Goal: Information Seeking & Learning: Learn about a topic

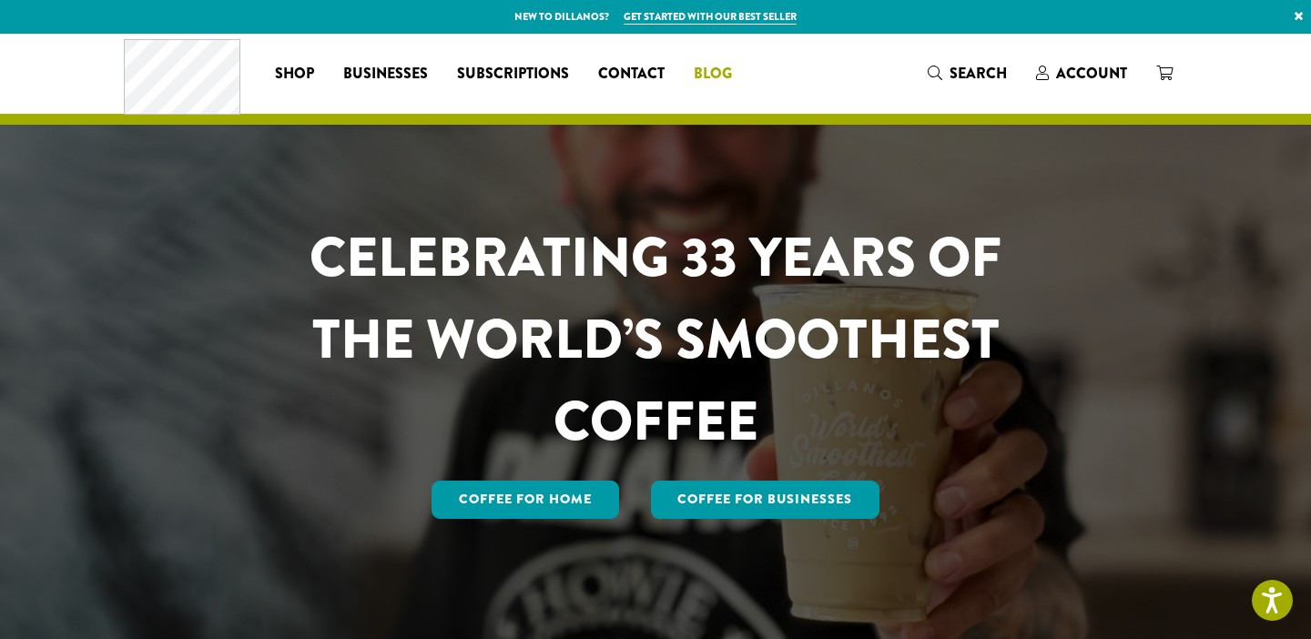
click at [717, 64] on span "Blog" at bounding box center [713, 74] width 38 height 23
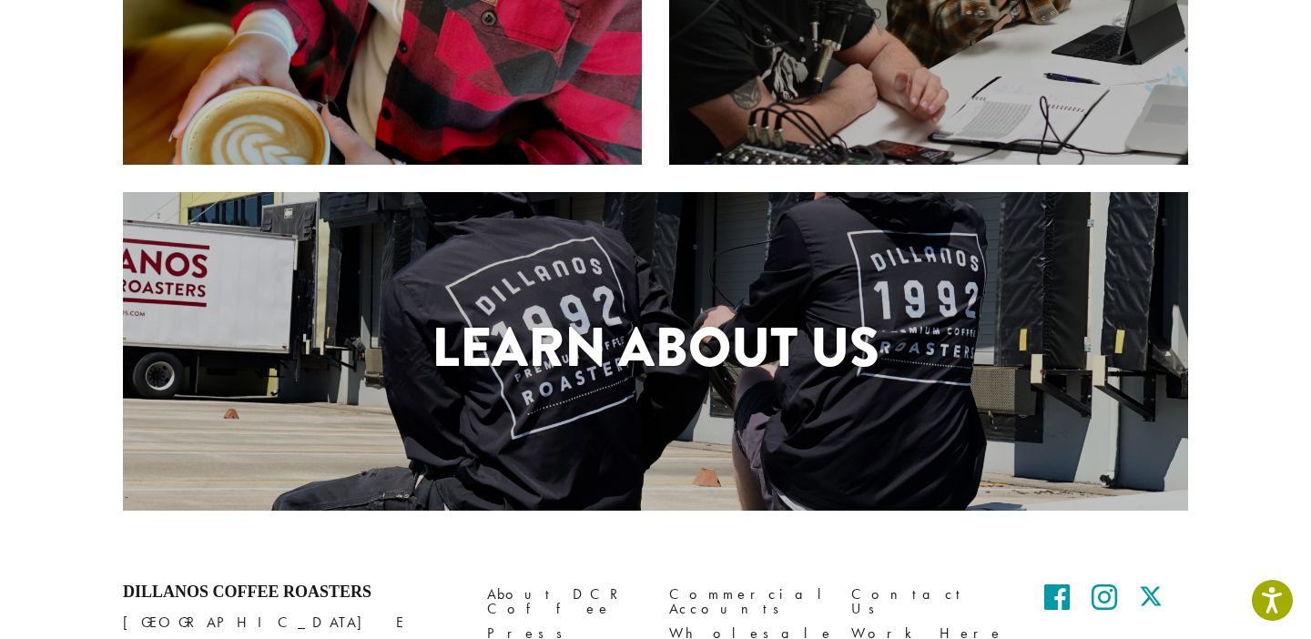
scroll to position [726, 0]
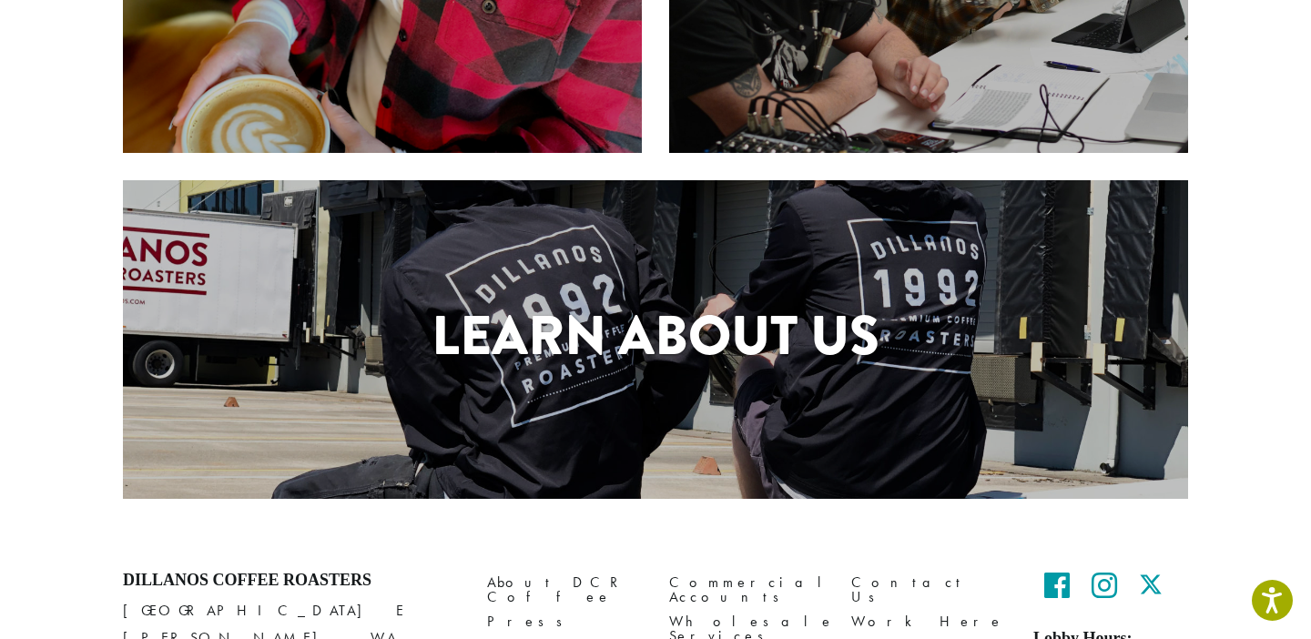
click at [649, 401] on div "Learn About Us" at bounding box center [655, 339] width 1065 height 319
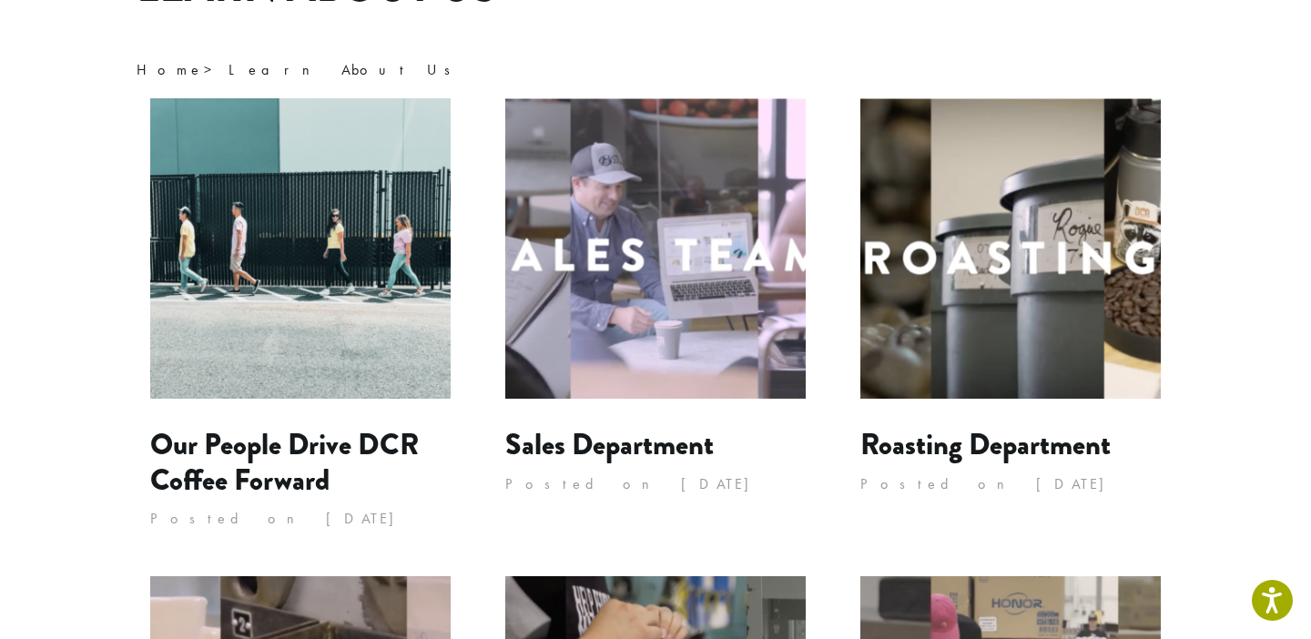
scroll to position [207, 0]
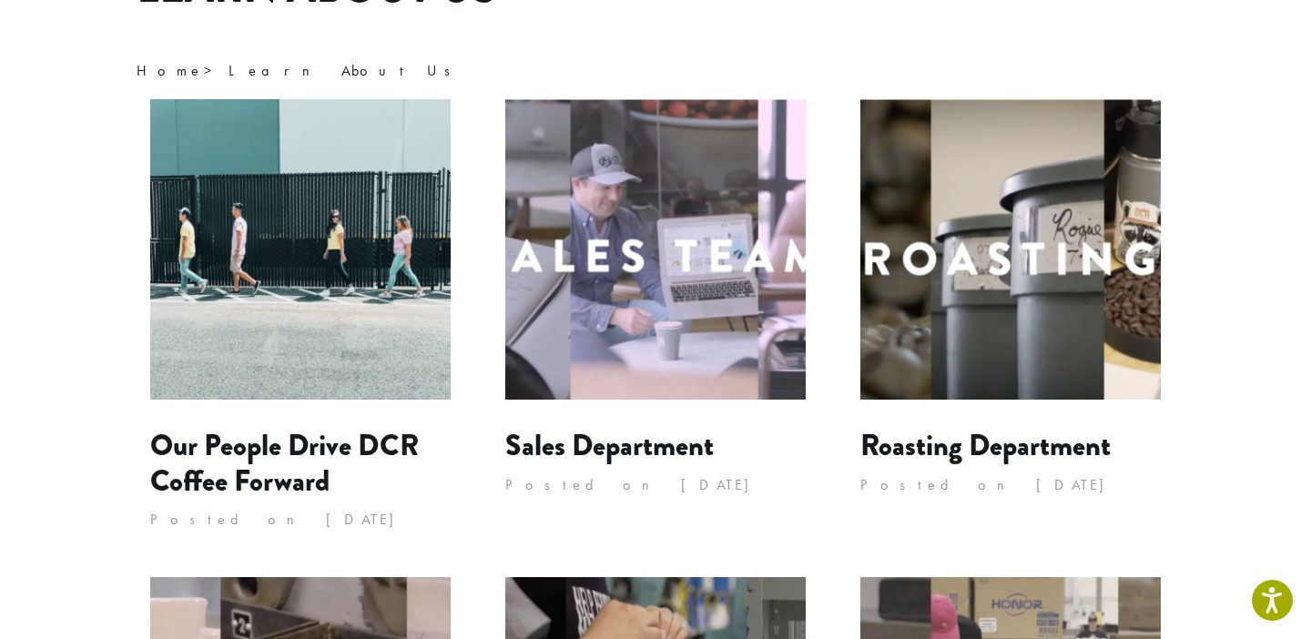
click at [1104, 257] on img at bounding box center [1010, 249] width 300 height 300
